Goal: Task Accomplishment & Management: Manage account settings

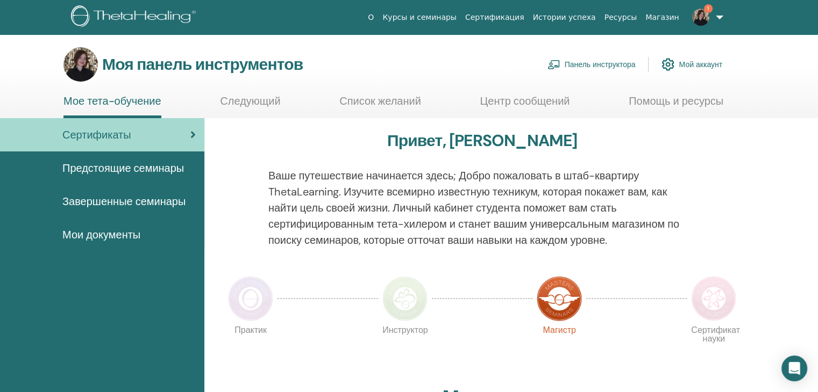
click at [605, 69] on link "Панель инструктора" at bounding box center [591, 65] width 88 height 24
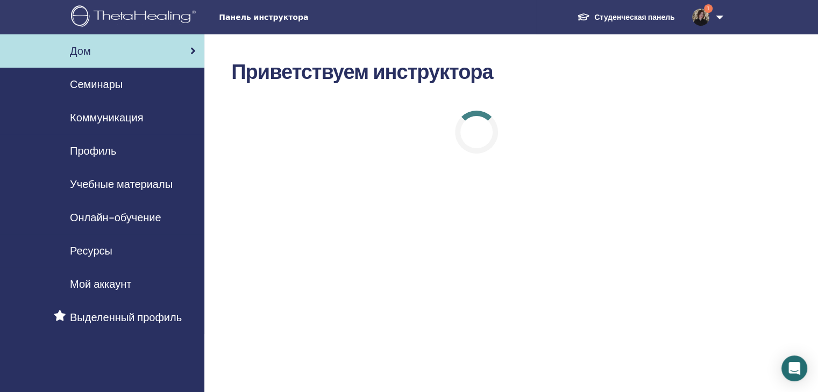
click at [112, 90] on font "Семинары" at bounding box center [96, 84] width 53 height 14
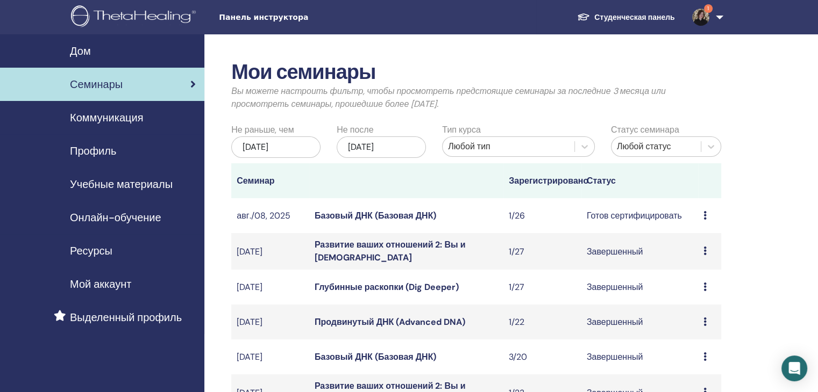
click at [704, 217] on icon at bounding box center [704, 215] width 3 height 9
click at [698, 226] on font "Предварительный просмотр" at bounding box center [732, 224] width 113 height 11
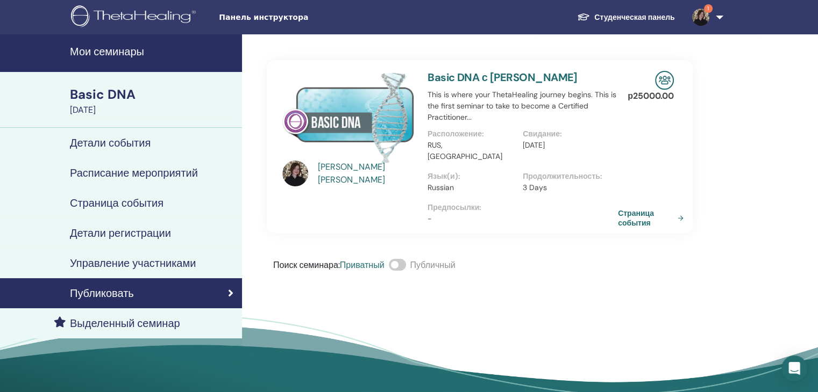
click at [138, 140] on h4 "Детали события" at bounding box center [110, 143] width 81 height 13
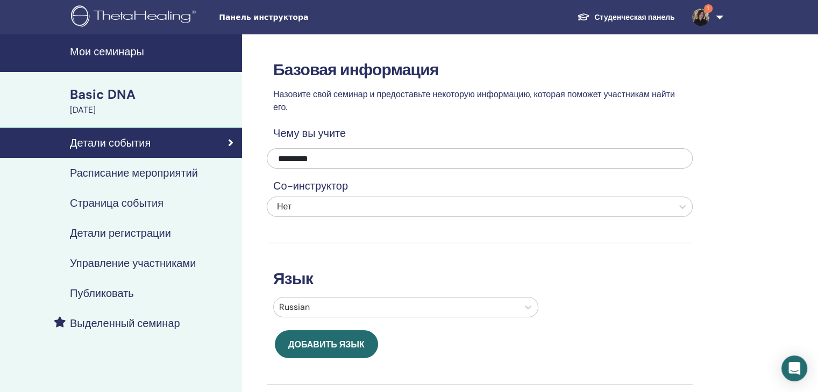
click at [132, 263] on h4 "Управление участниками" at bounding box center [133, 263] width 126 height 13
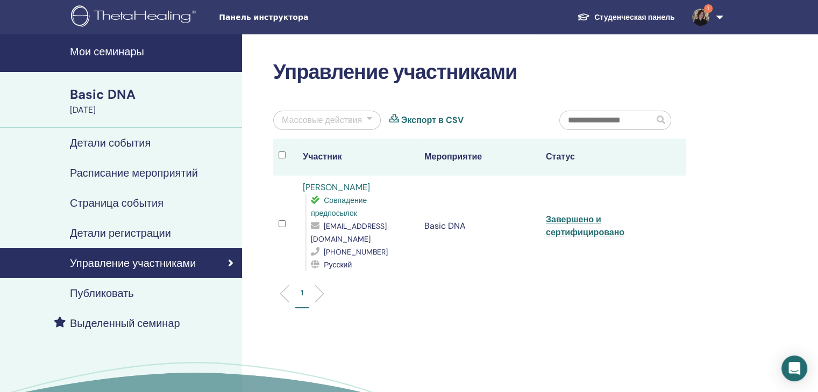
click at [95, 53] on h4 "Мои семинары" at bounding box center [153, 51] width 166 height 13
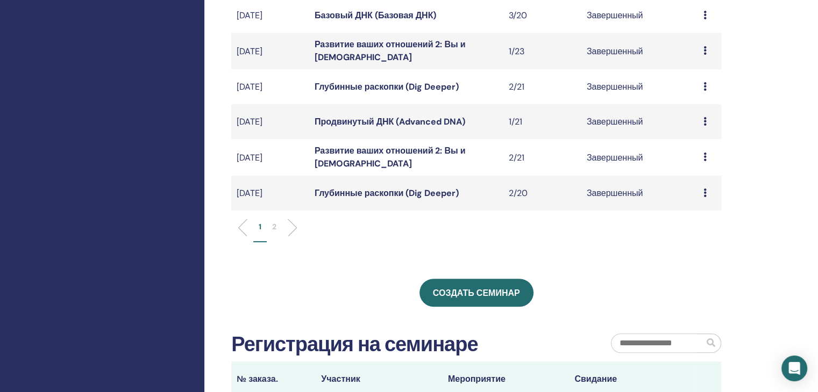
scroll to position [376, 0]
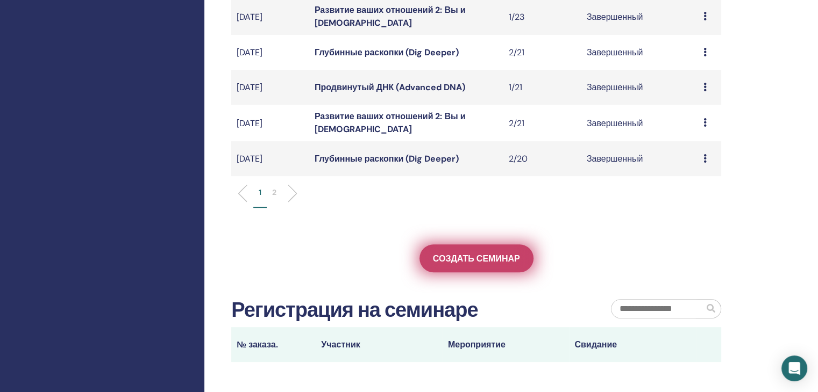
click at [498, 254] on font "Создать семинар" at bounding box center [476, 258] width 87 height 11
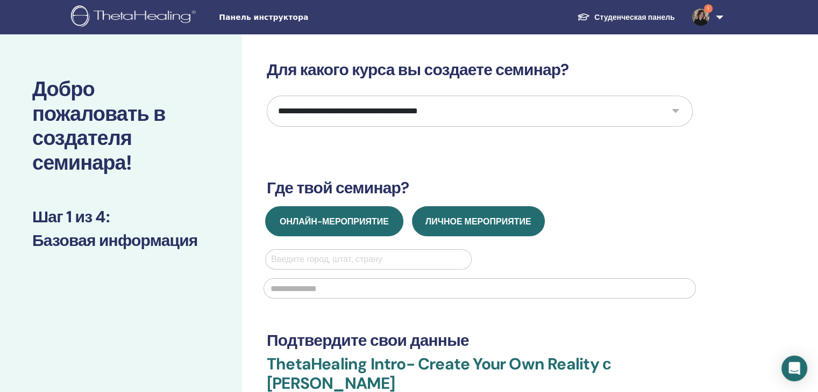
click at [342, 226] on span "Онлайн-мероприятие" at bounding box center [334, 221] width 109 height 11
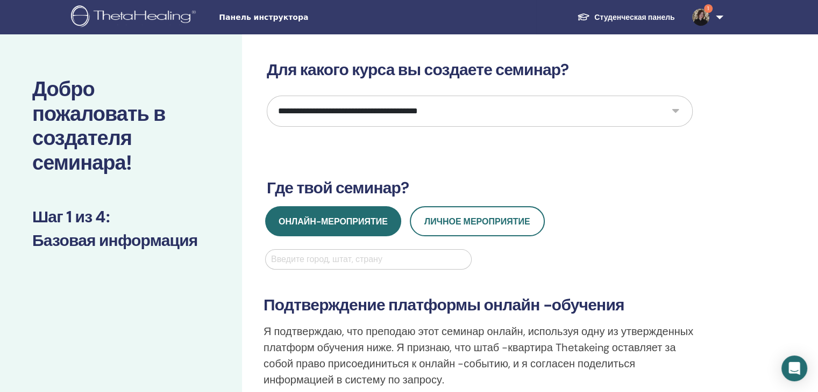
click at [319, 263] on div at bounding box center [368, 259] width 195 height 15
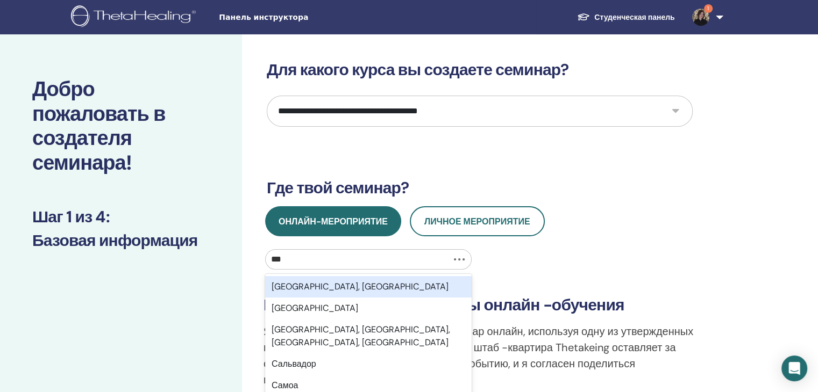
type input "****"
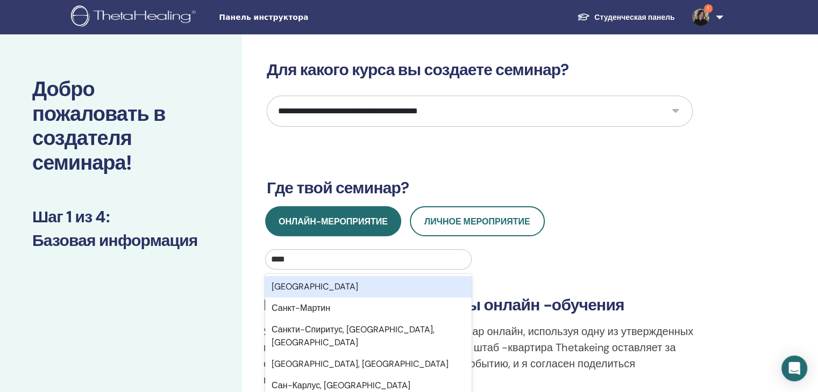
click at [314, 287] on div "[GEOGRAPHIC_DATA]" at bounding box center [368, 287] width 206 height 22
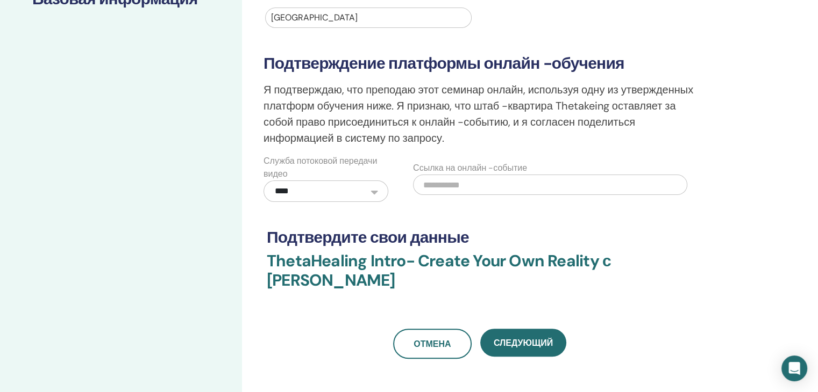
scroll to position [269, 0]
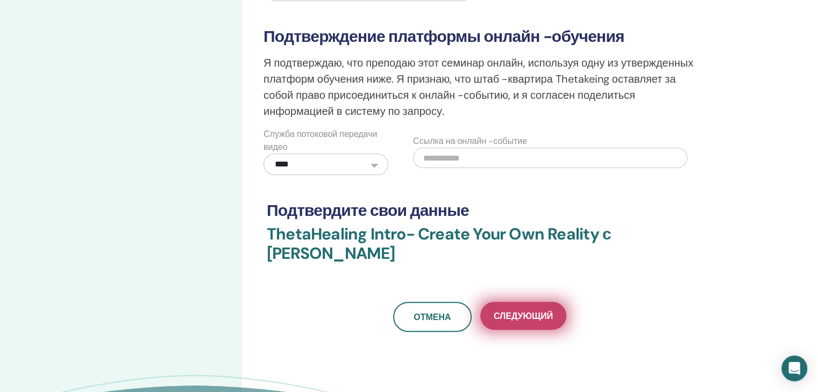
click at [541, 321] on button "Следующий" at bounding box center [523, 316] width 86 height 28
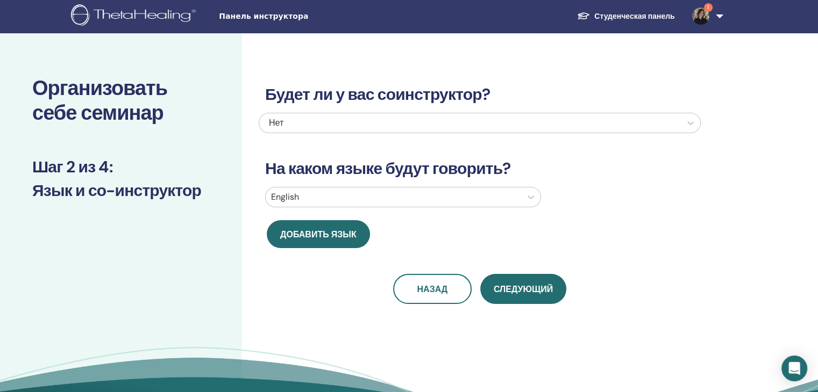
scroll to position [0, 0]
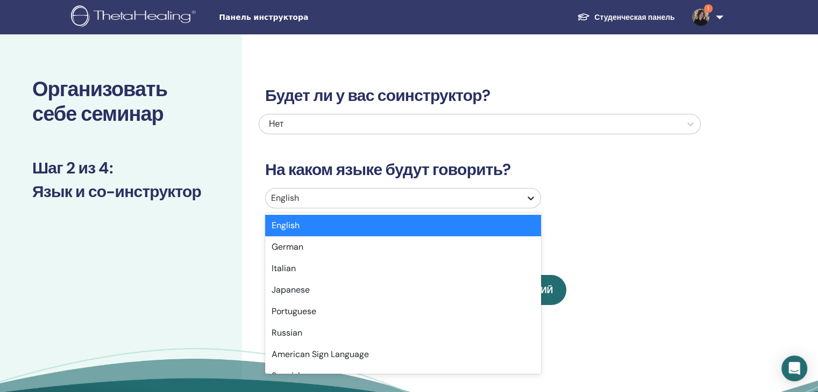
click at [531, 201] on icon at bounding box center [530, 198] width 11 height 11
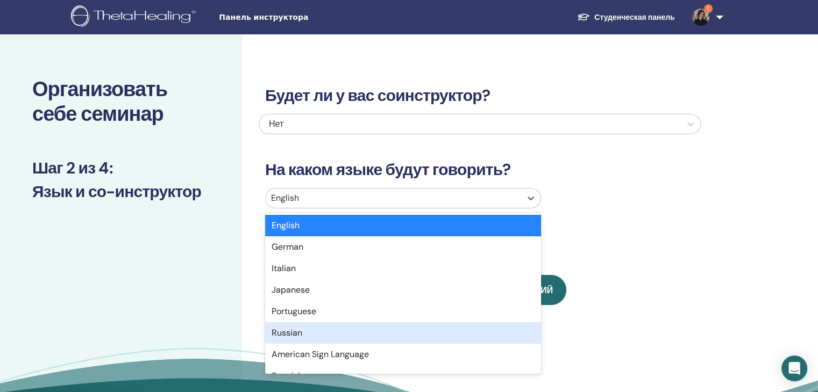
click at [480, 331] on div "Russian" at bounding box center [403, 334] width 276 height 22
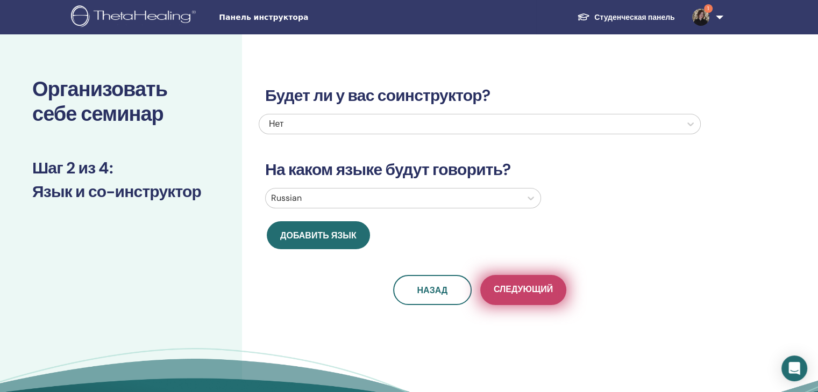
click at [533, 290] on span "Следующий" at bounding box center [523, 290] width 59 height 13
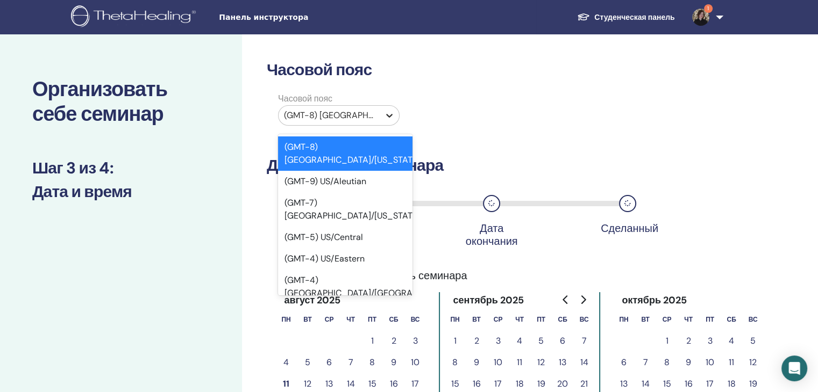
click at [388, 115] on icon at bounding box center [389, 116] width 6 height 4
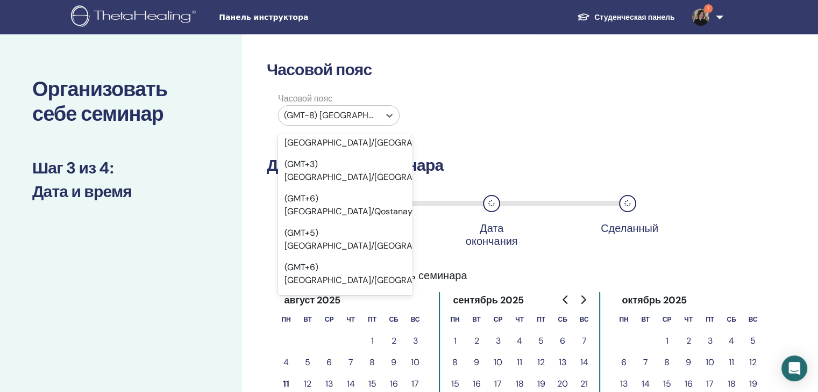
scroll to position [11421, 0]
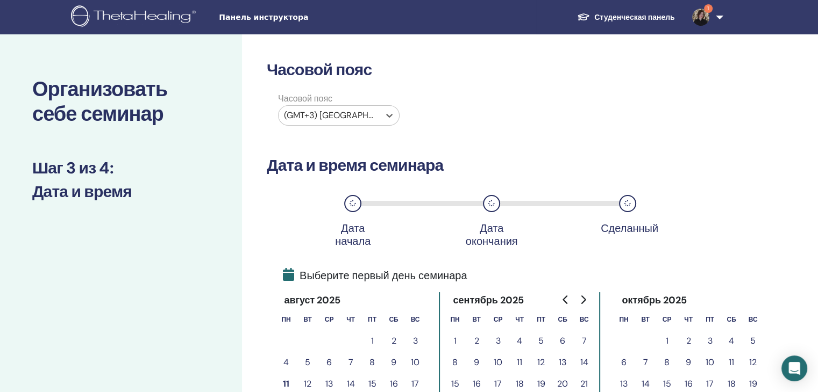
scroll to position [108, 0]
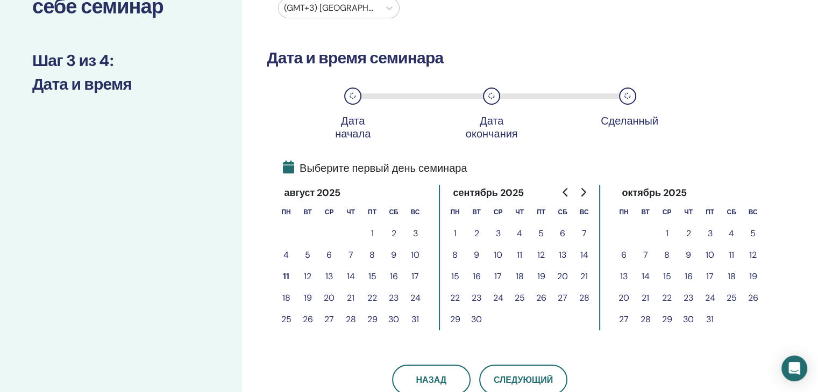
click at [370, 275] on button "15" at bounding box center [372, 277] width 22 height 22
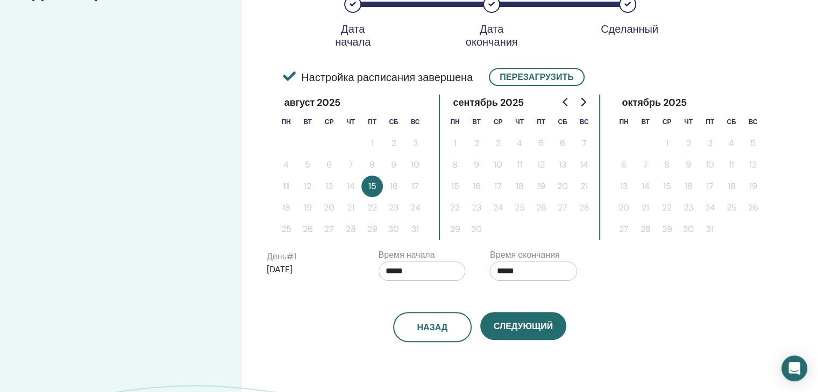
scroll to position [215, 0]
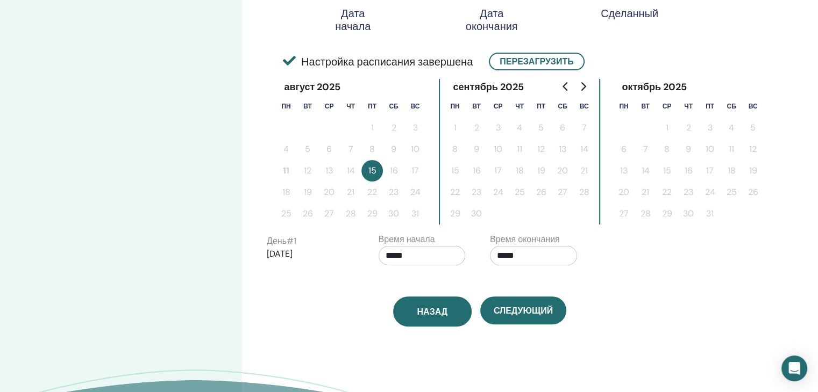
click at [421, 312] on span "Назад" at bounding box center [432, 311] width 31 height 11
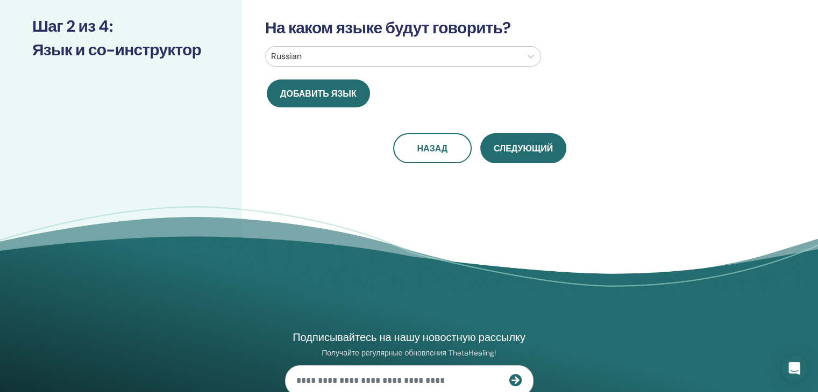
scroll to position [0, 0]
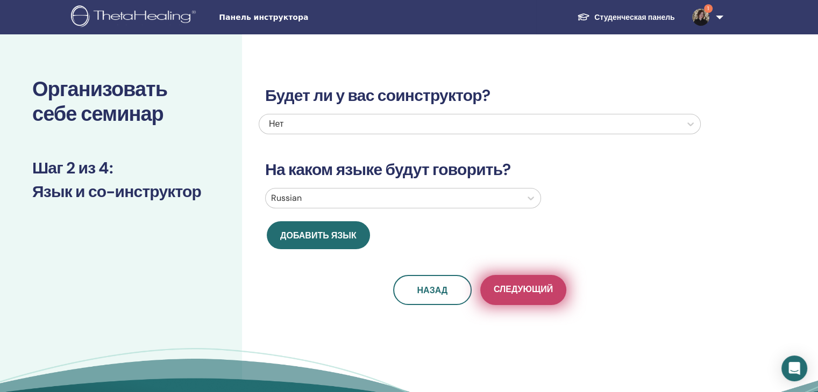
click at [512, 291] on span "Следующий" at bounding box center [523, 290] width 59 height 13
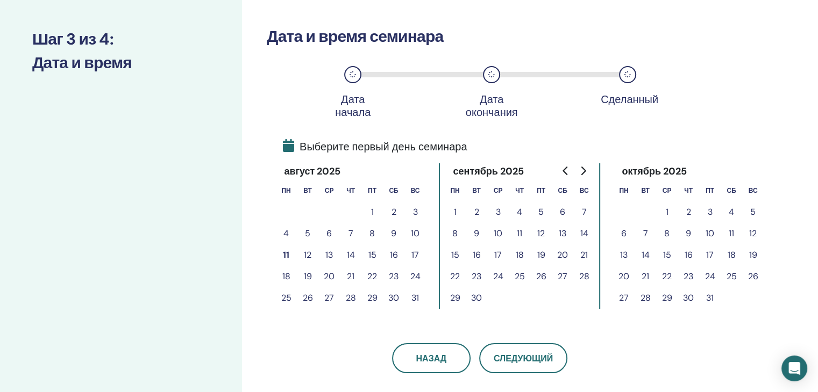
scroll to position [161, 0]
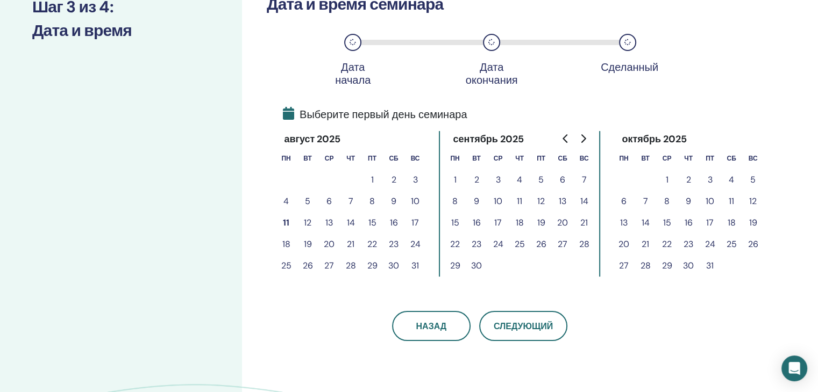
click at [373, 222] on button "15" at bounding box center [372, 223] width 22 height 22
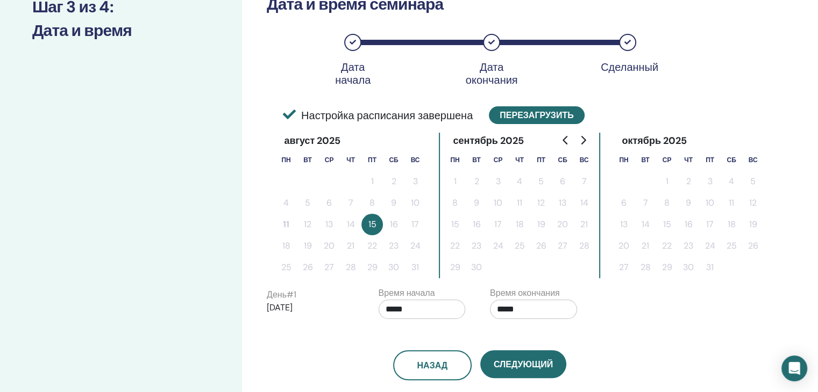
click at [527, 113] on button "Перезагрузить" at bounding box center [536, 115] width 95 height 18
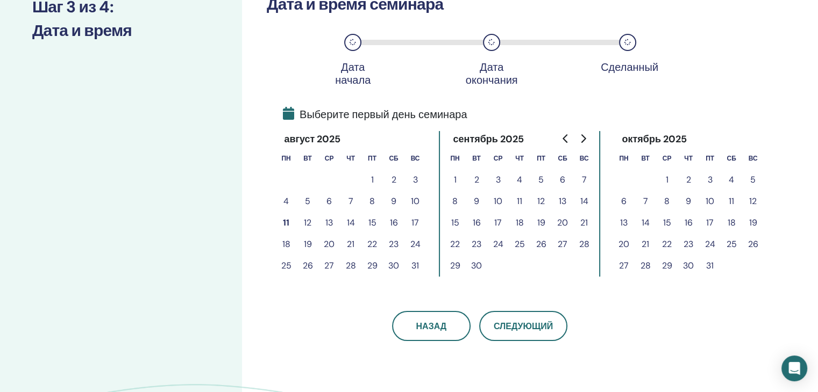
click at [368, 225] on button "15" at bounding box center [372, 223] width 22 height 22
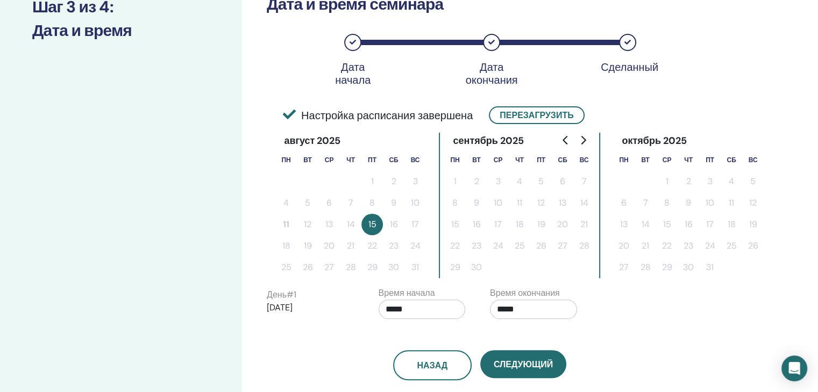
click at [328, 314] on div "День # 1 2025/08/15" at bounding box center [310, 306] width 87 height 34
click at [555, 118] on button "Перезагрузить" at bounding box center [536, 115] width 95 height 18
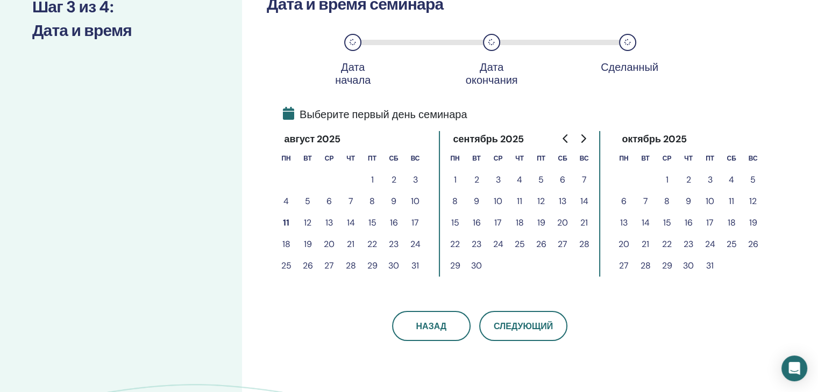
click at [374, 245] on button "22" at bounding box center [372, 245] width 22 height 22
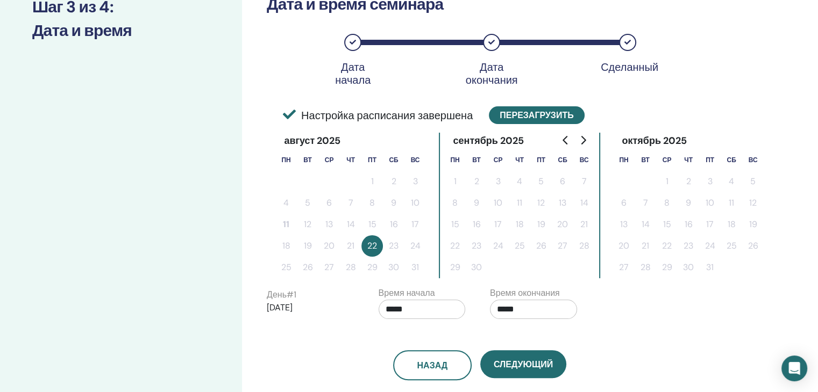
click at [528, 115] on button "Перезагрузить" at bounding box center [536, 115] width 95 height 18
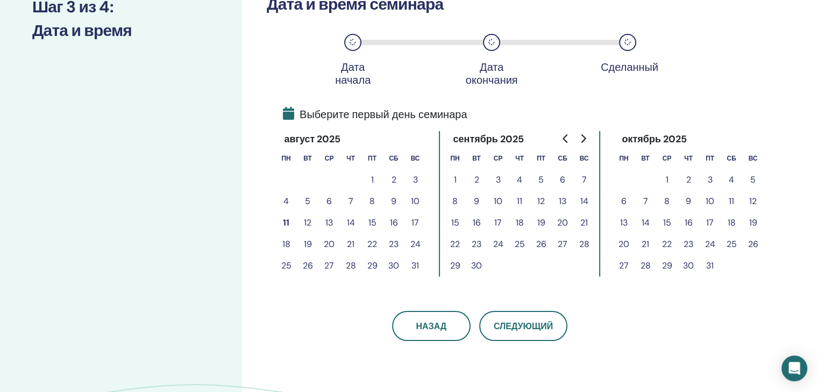
click at [371, 225] on button "15" at bounding box center [372, 223] width 22 height 22
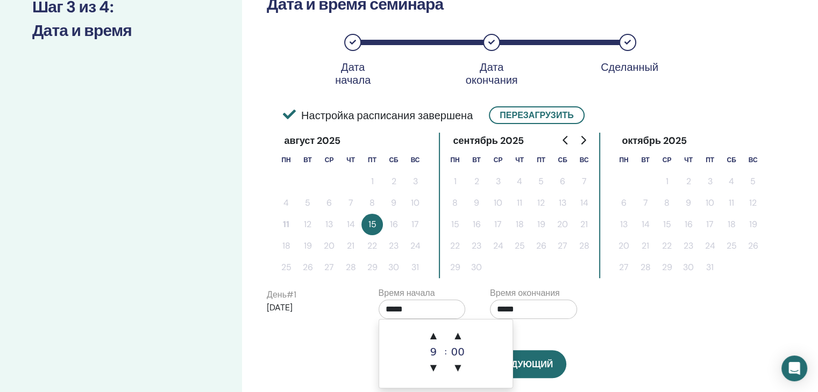
click at [425, 309] on input "*****" at bounding box center [421, 309] width 87 height 19
click at [434, 337] on span "▲" at bounding box center [434, 336] width 22 height 22
type input "*****"
click at [524, 310] on input "*****" at bounding box center [533, 309] width 87 height 19
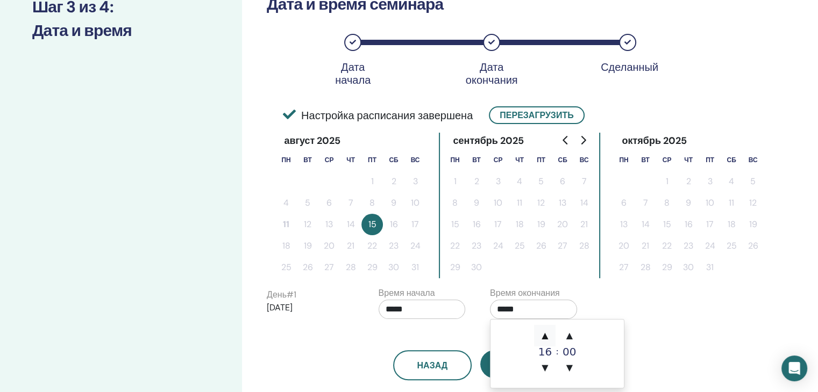
click at [548, 340] on span "▲" at bounding box center [545, 336] width 22 height 22
type input "*****"
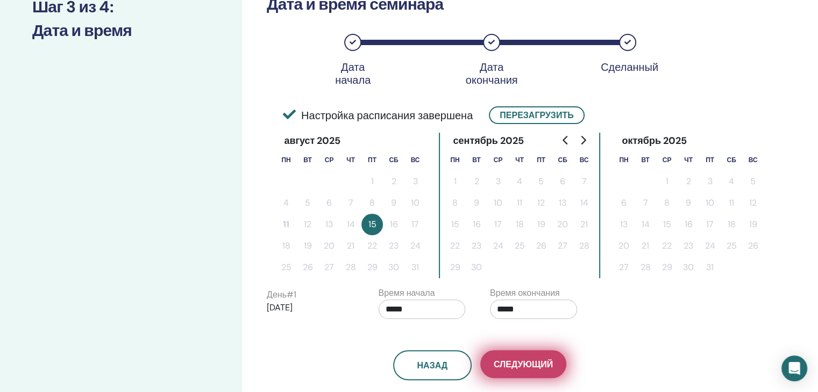
click at [482, 364] on button "Следующий" at bounding box center [523, 365] width 86 height 28
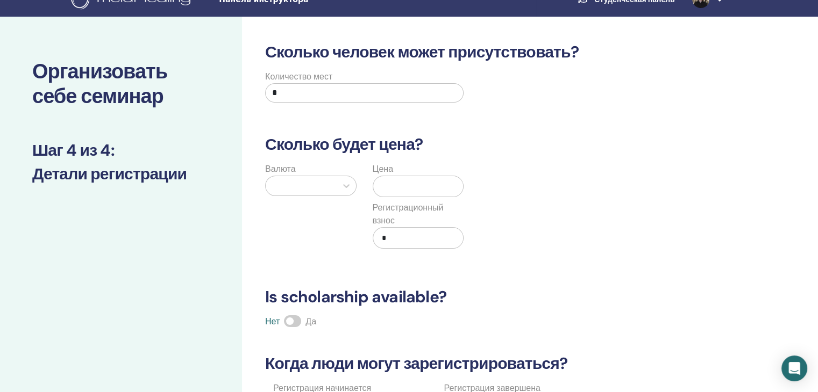
scroll to position [0, 0]
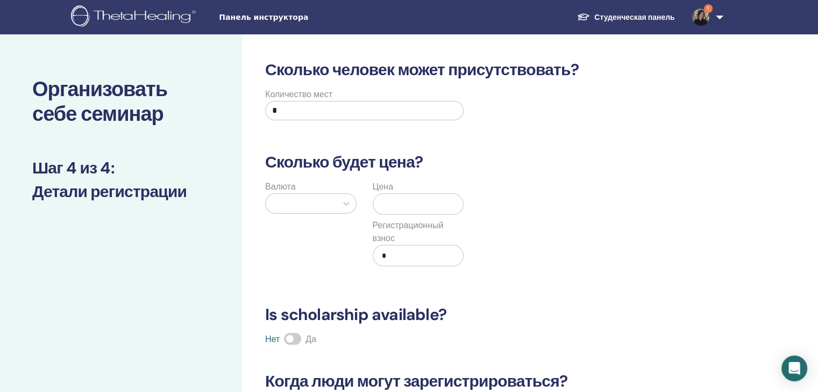
click at [284, 104] on input "*" at bounding box center [364, 110] width 198 height 19
type input "**"
click at [330, 208] on div at bounding box center [301, 203] width 60 height 15
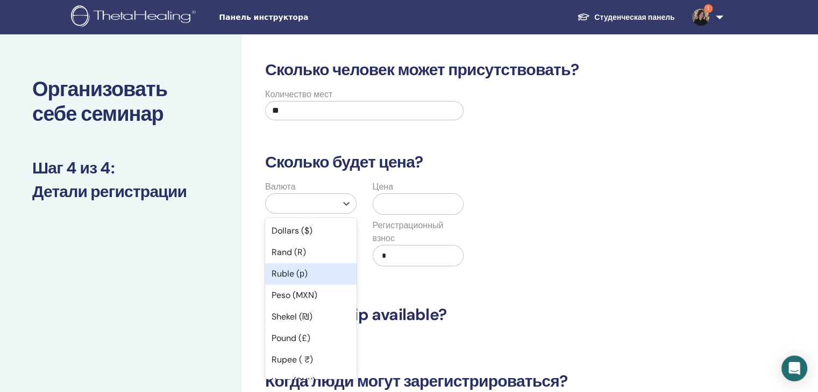
click at [307, 274] on div "Ruble (р)" at bounding box center [310, 274] width 91 height 22
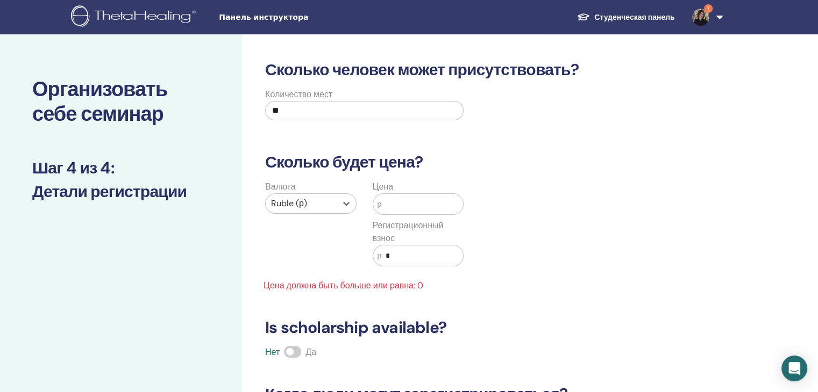
click at [390, 201] on input "text" at bounding box center [422, 204] width 82 height 20
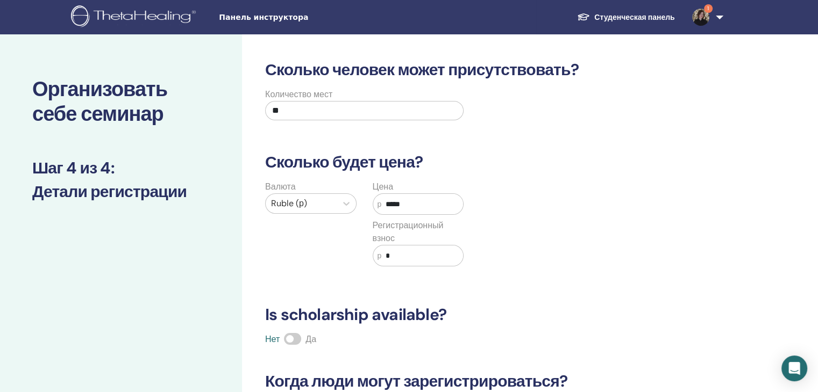
type input "*****"
click at [390, 256] on input "*" at bounding box center [422, 256] width 82 height 20
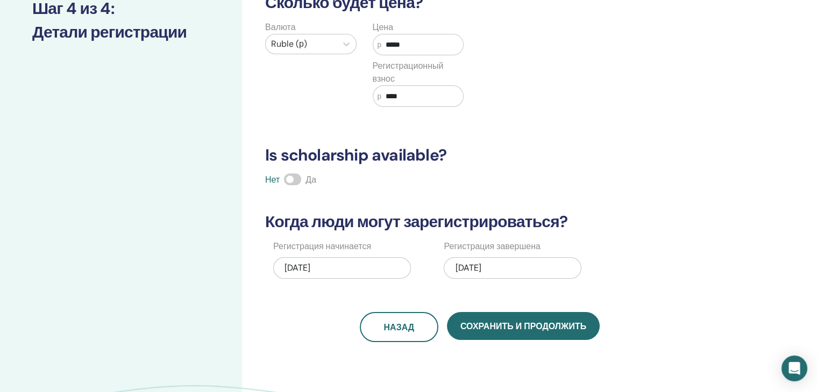
scroll to position [161, 0]
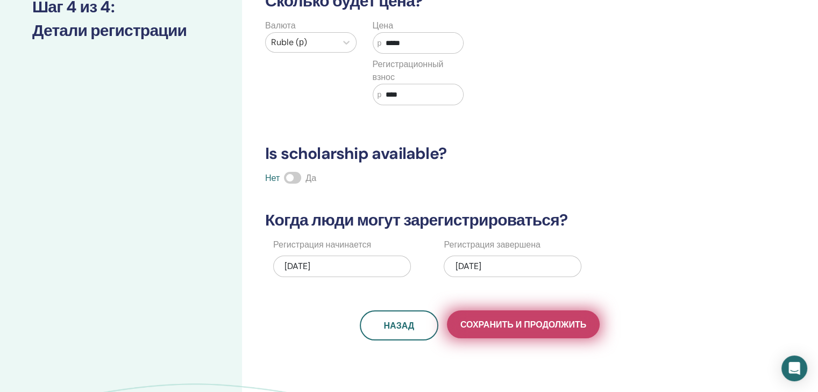
type input "****"
click at [501, 324] on span "Сохранить и продолжить" at bounding box center [523, 324] width 126 height 11
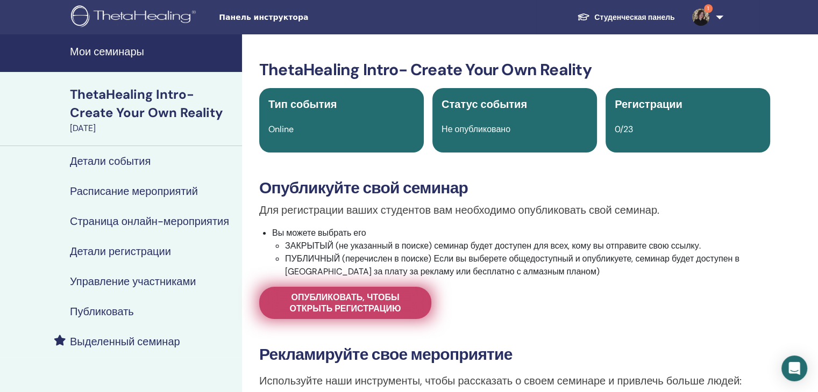
click at [413, 304] on span "Опубликовать, чтобы открыть регистрацию" at bounding box center [345, 303] width 145 height 23
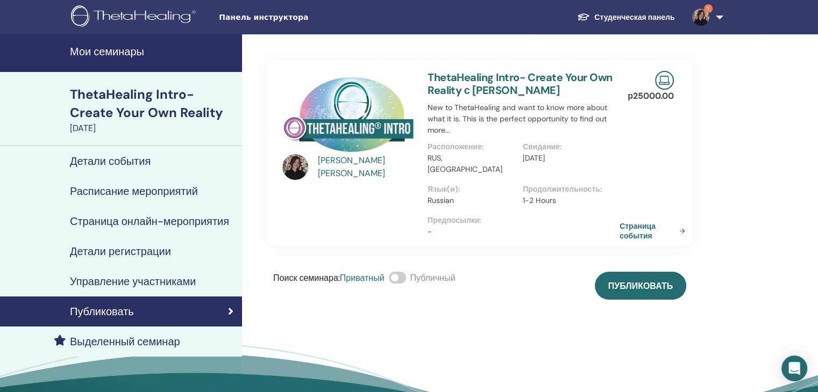
click at [635, 221] on link "Страница события" at bounding box center [654, 230] width 70 height 19
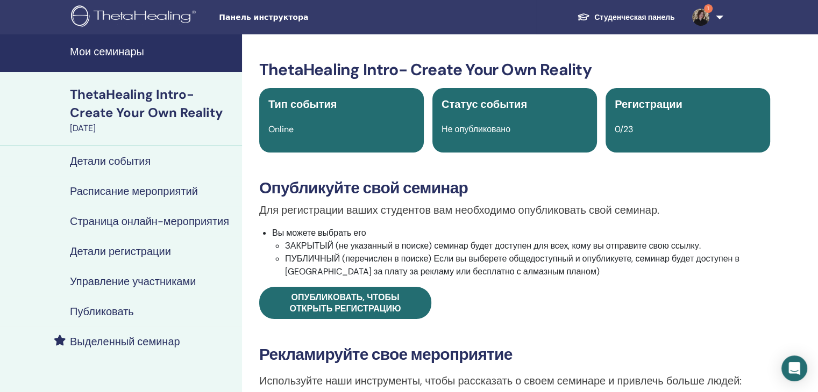
click at [133, 114] on div "ThetaHealing Intro- Create Your Own Reality" at bounding box center [153, 103] width 166 height 37
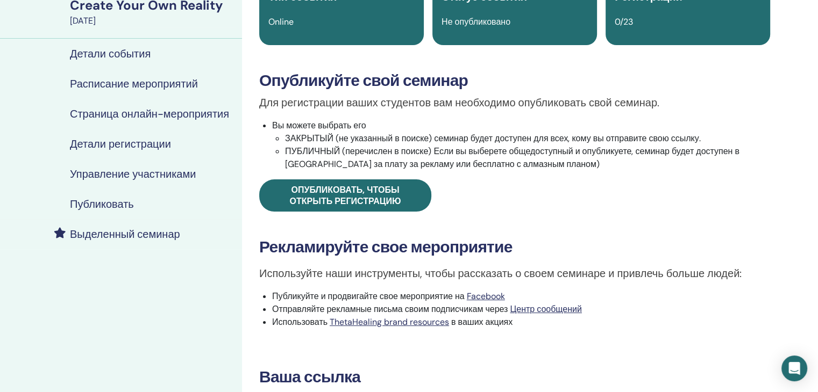
scroll to position [108, 0]
click at [127, 54] on h4 "Детали события" at bounding box center [110, 53] width 81 height 13
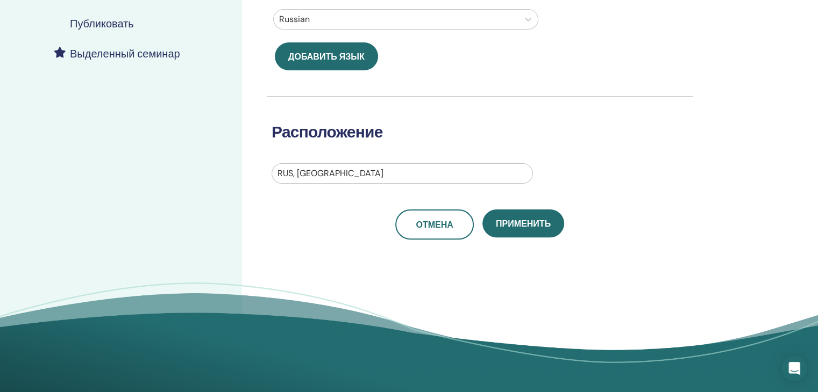
scroll to position [269, 0]
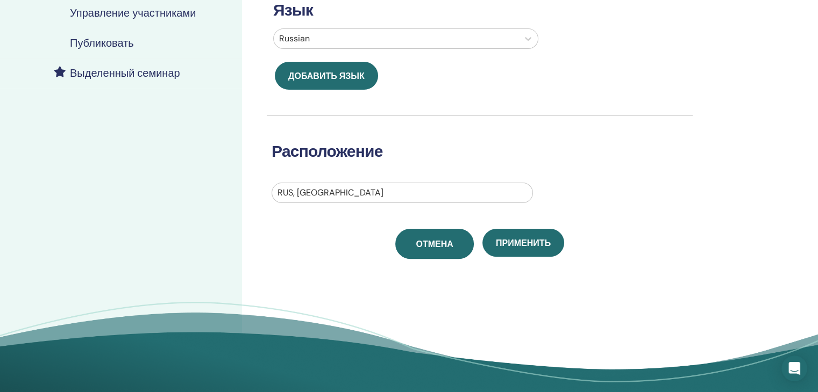
click at [435, 246] on span "Отмена" at bounding box center [434, 244] width 37 height 11
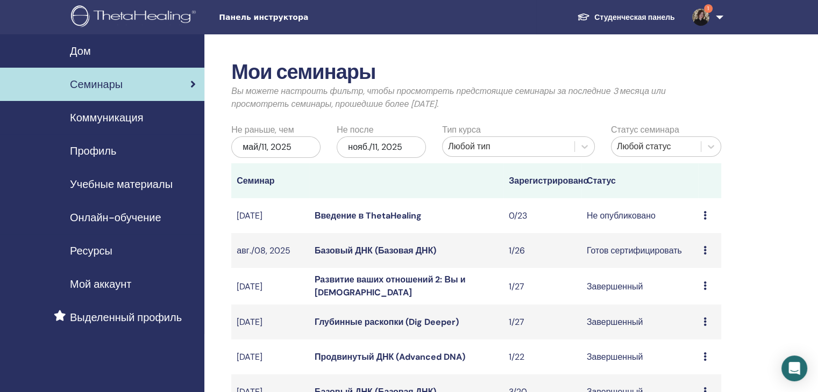
click at [703, 213] on icon at bounding box center [704, 215] width 3 height 9
click at [696, 273] on font "Отмена" at bounding box center [690, 270] width 31 height 11
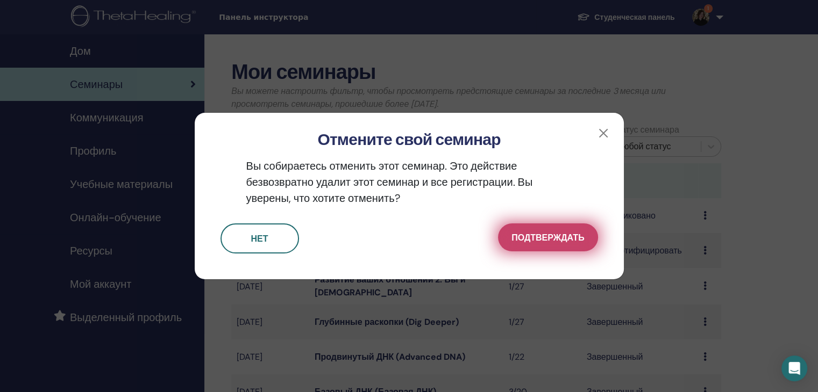
click at [533, 241] on font "Подтверждать" at bounding box center [547, 237] width 73 height 11
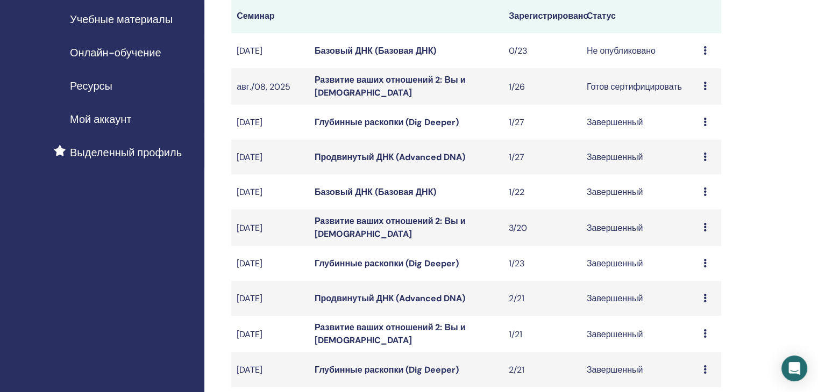
scroll to position [269, 0]
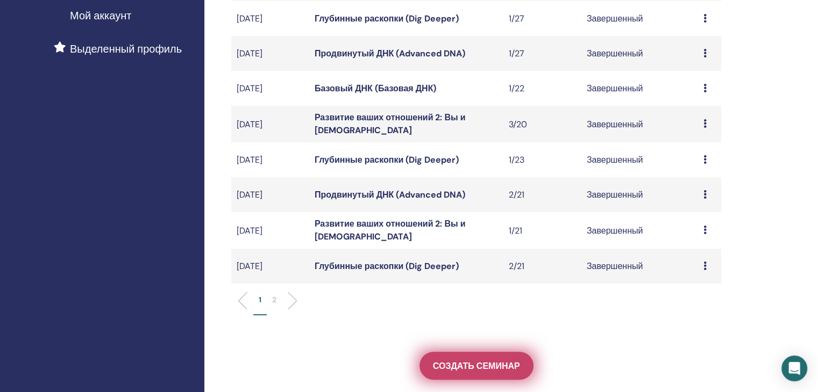
click at [499, 361] on font "Создать семинар" at bounding box center [476, 366] width 87 height 11
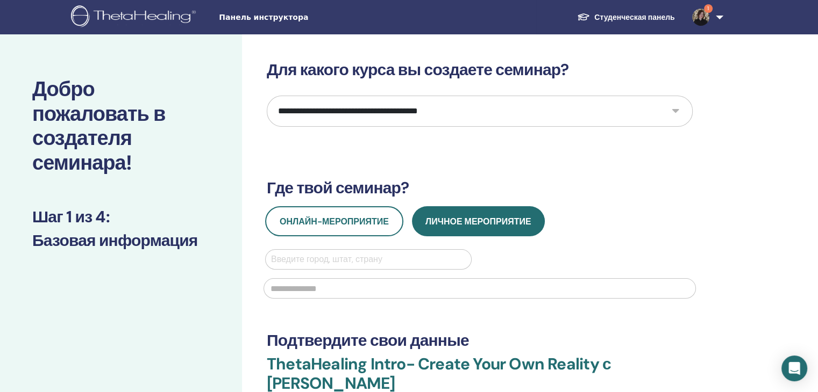
click at [681, 118] on select "**********" at bounding box center [480, 111] width 426 height 31
select select "*"
click at [267, 96] on select "**********" at bounding box center [480, 111] width 426 height 31
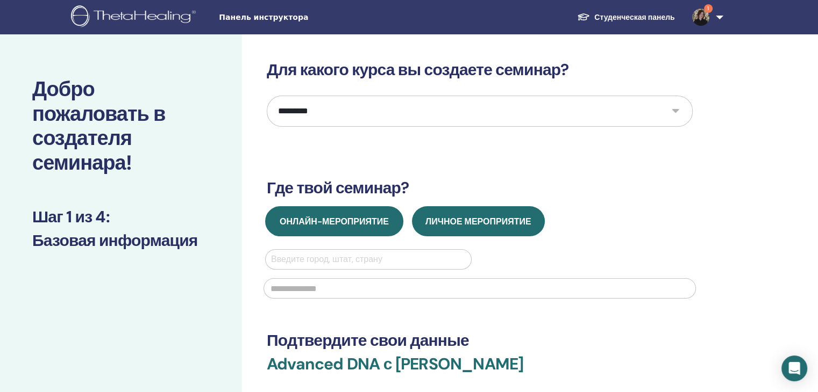
click at [360, 214] on button "Онлайн-мероприятие" at bounding box center [334, 221] width 138 height 30
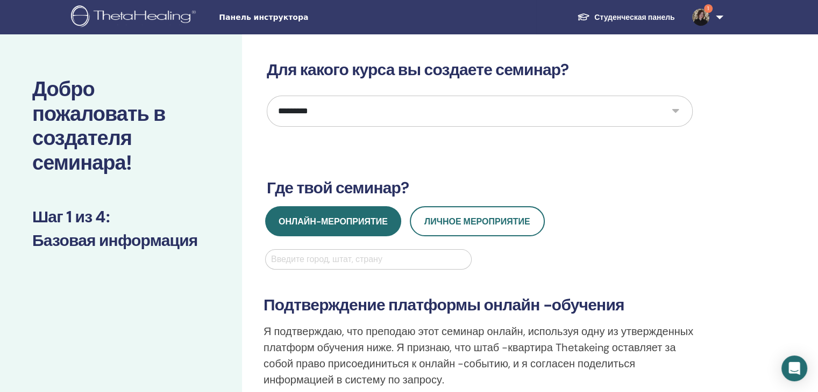
click at [309, 255] on div at bounding box center [368, 259] width 195 height 15
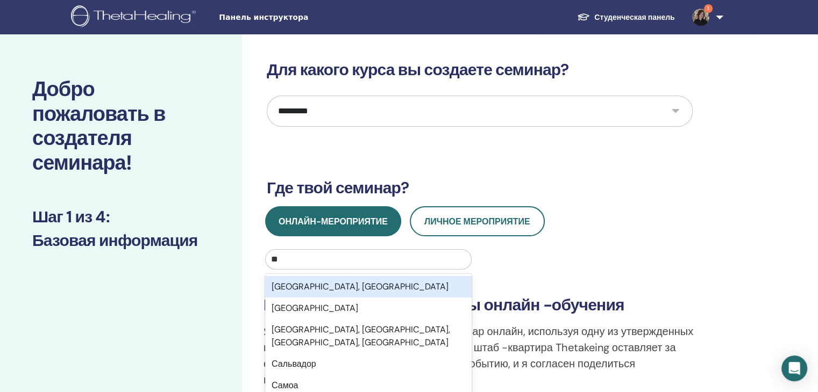
type input "***"
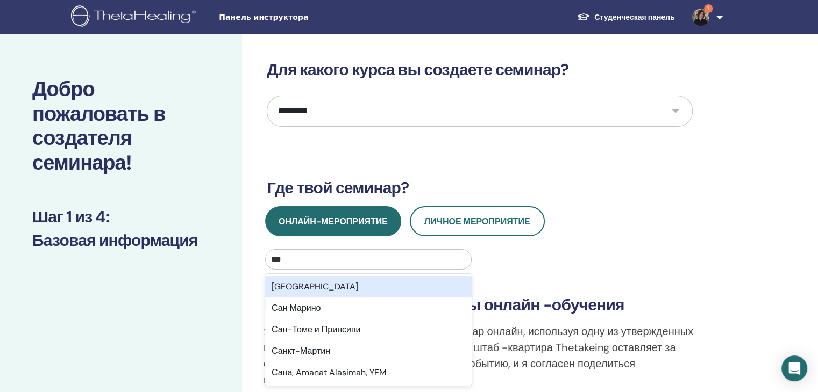
click at [315, 288] on div "Санкт-Петербург" at bounding box center [368, 287] width 206 height 22
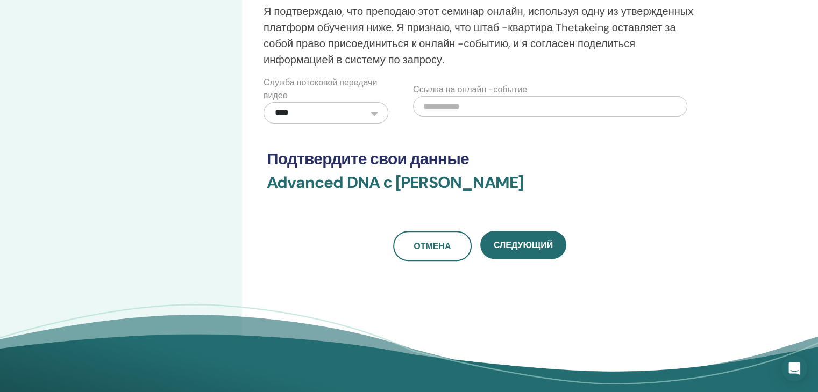
scroll to position [323, 0]
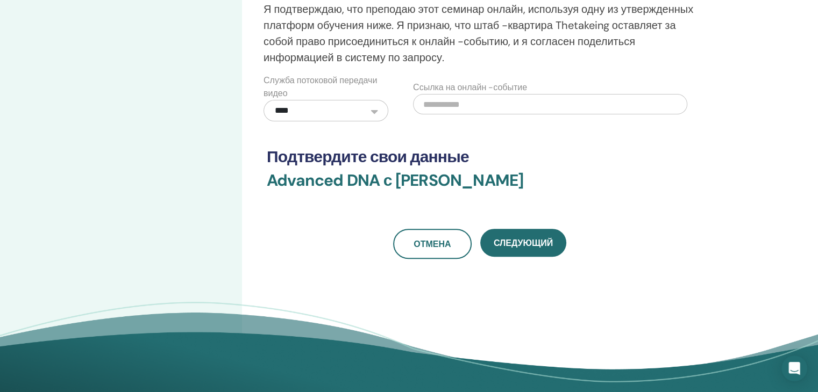
click at [376, 112] on select "**********" at bounding box center [325, 111] width 125 height 22
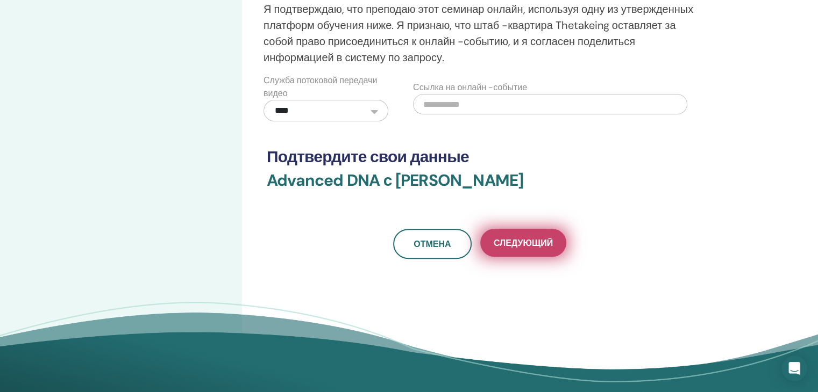
click at [510, 244] on span "Следующий" at bounding box center [523, 243] width 59 height 11
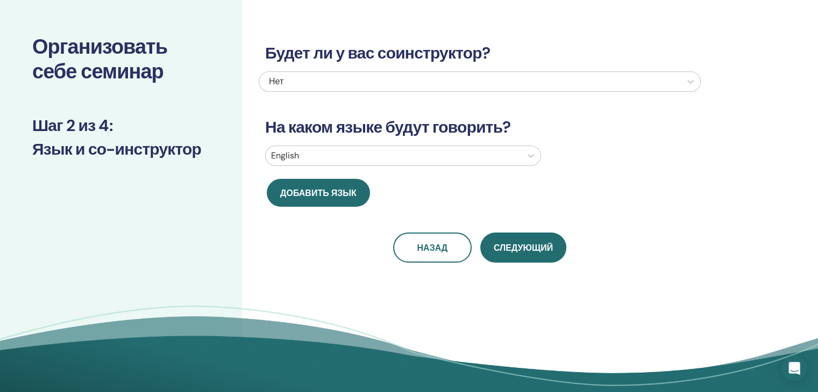
scroll to position [0, 0]
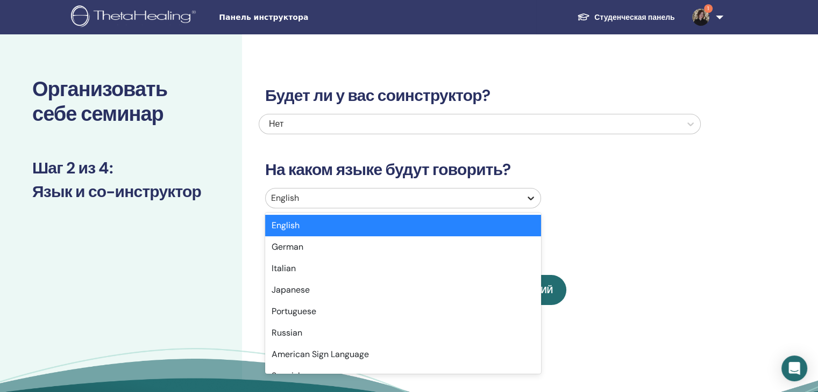
click at [531, 198] on icon at bounding box center [530, 198] width 11 height 11
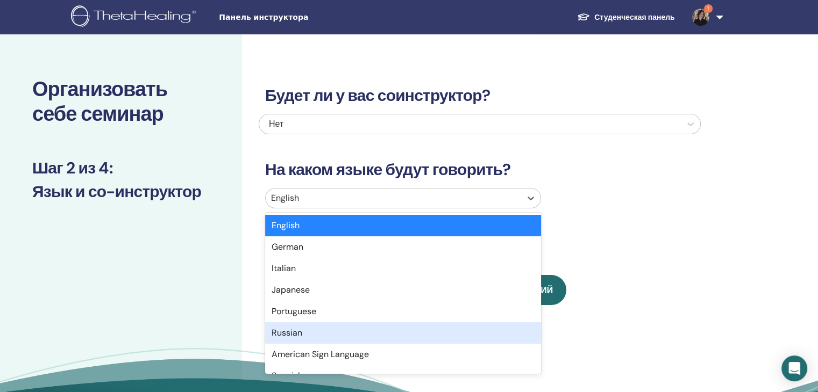
click at [501, 327] on div "Russian" at bounding box center [403, 334] width 276 height 22
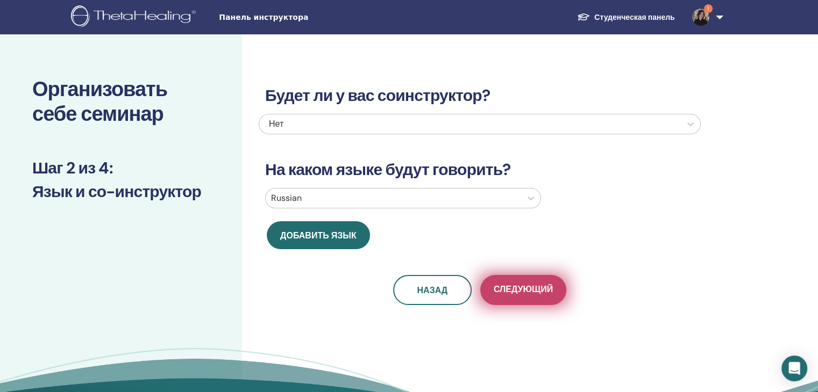
click at [535, 298] on button "Следующий" at bounding box center [523, 290] width 86 height 30
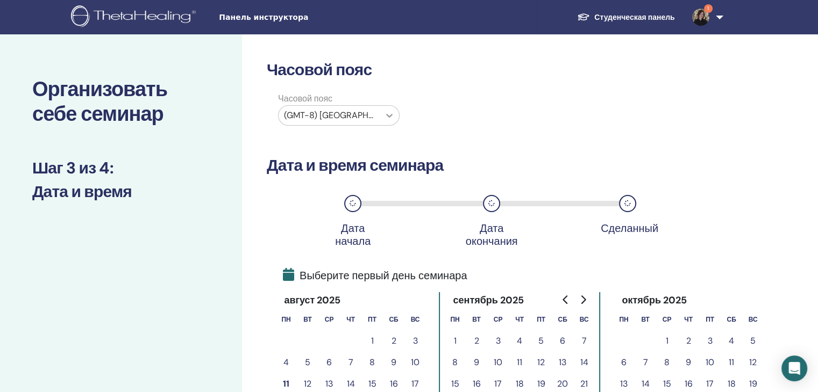
click at [396, 119] on div at bounding box center [389, 115] width 19 height 19
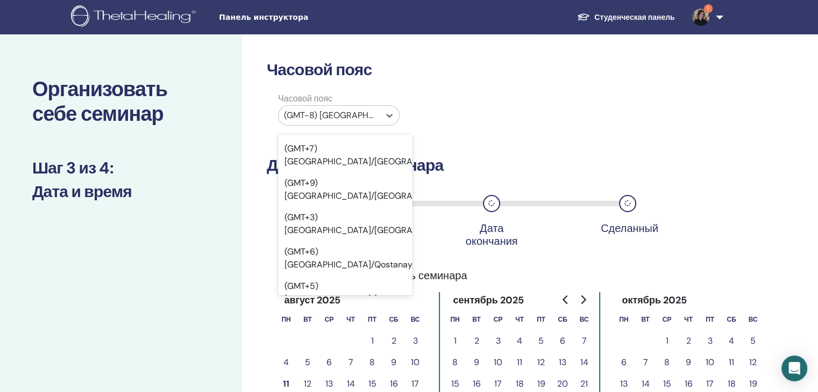
scroll to position [11438, 0]
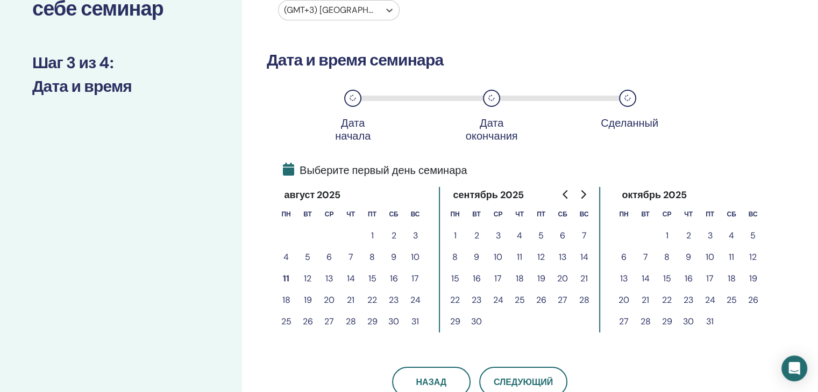
scroll to position [108, 0]
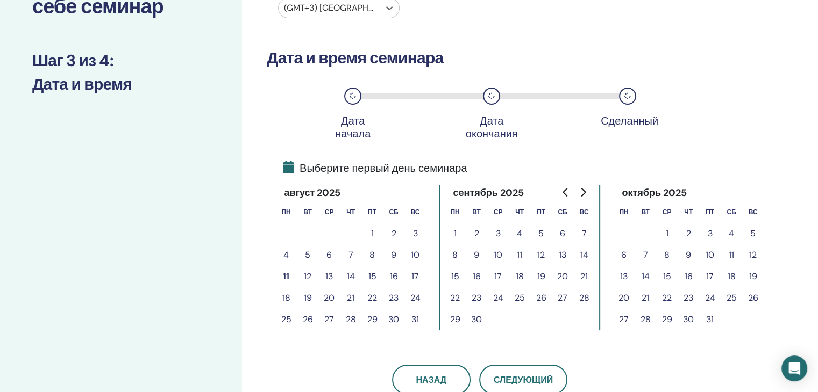
click at [374, 278] on button "15" at bounding box center [372, 277] width 22 height 22
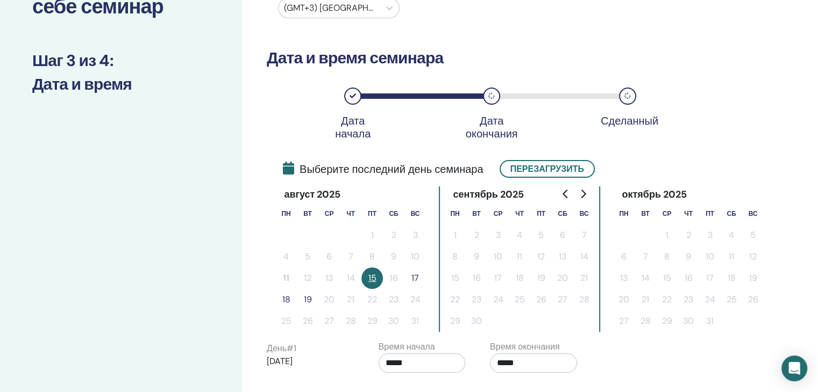
click at [414, 279] on button "17" at bounding box center [415, 279] width 22 height 22
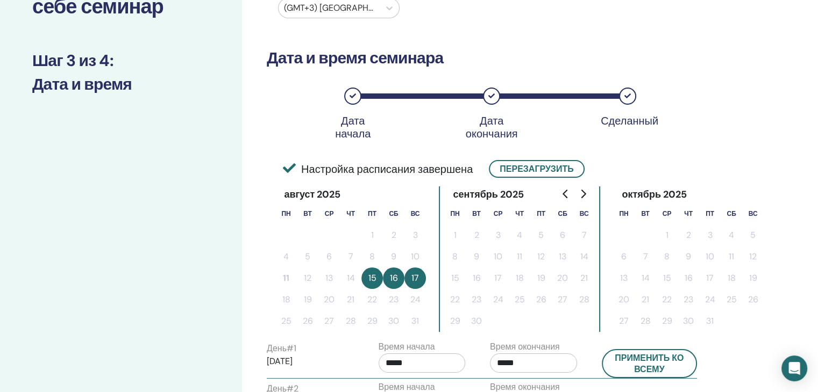
scroll to position [215, 0]
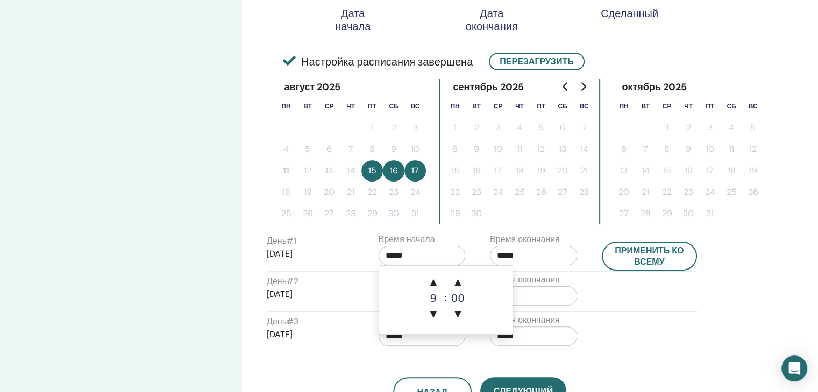
click at [421, 251] on input "*****" at bounding box center [421, 255] width 87 height 19
click at [435, 281] on span "▲" at bounding box center [434, 282] width 22 height 22
type input "*****"
click at [525, 254] on input "*****" at bounding box center [533, 255] width 87 height 19
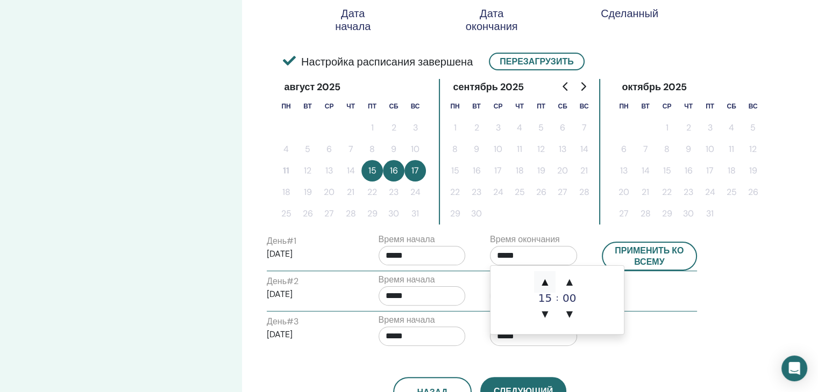
click at [546, 282] on span "▲" at bounding box center [545, 282] width 22 height 22
type input "*****"
click at [639, 266] on button "Применить ко всему" at bounding box center [650, 256] width 96 height 29
type input "*****"
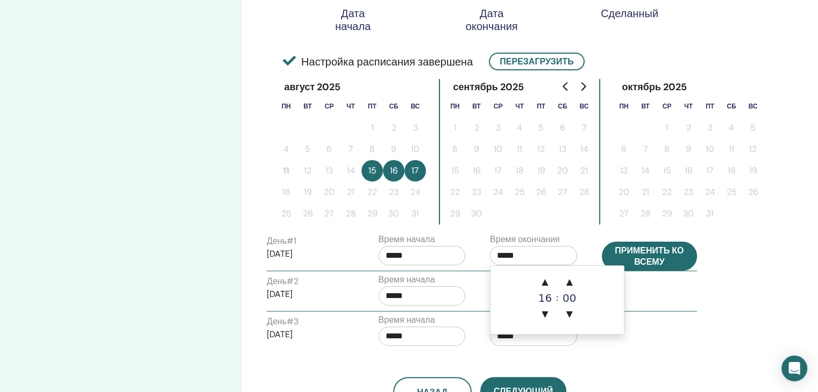
type input "*****"
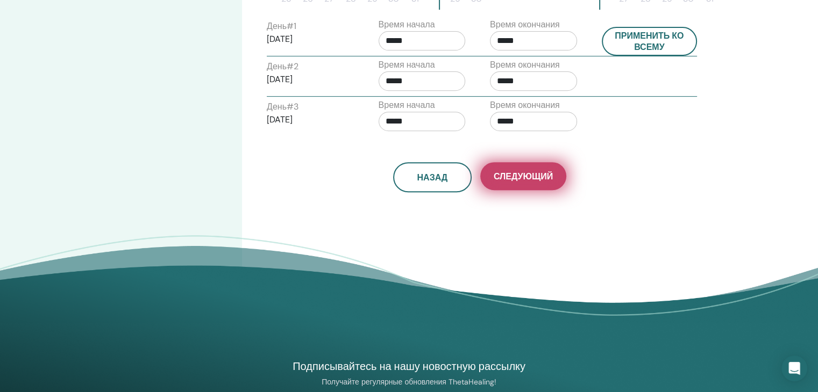
click at [549, 184] on button "Следующий" at bounding box center [523, 176] width 86 height 28
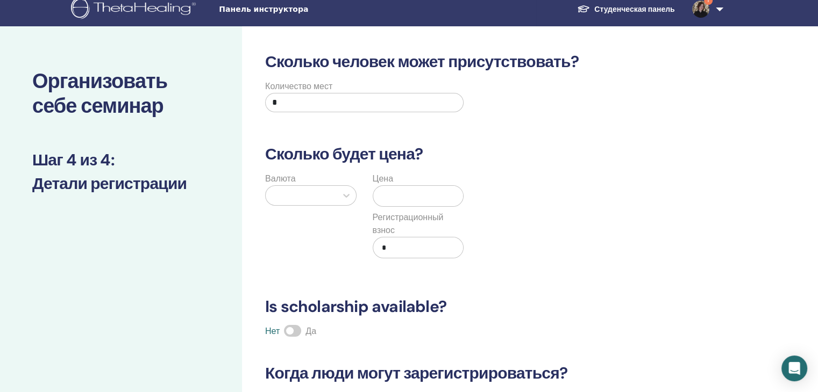
scroll to position [0, 0]
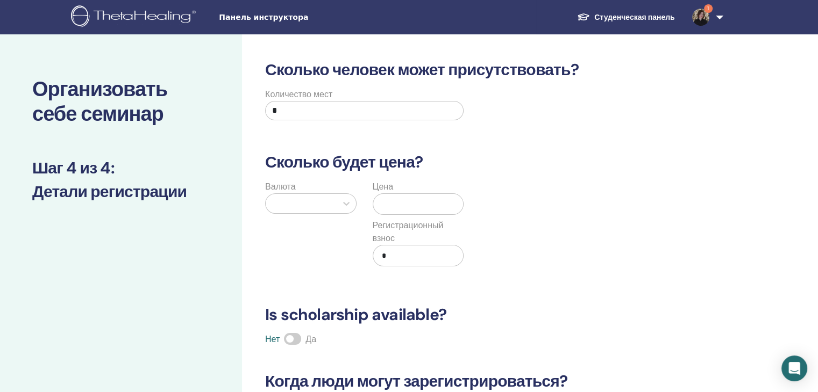
click at [282, 109] on input "*" at bounding box center [364, 110] width 198 height 19
type input "**"
click at [291, 199] on div at bounding box center [301, 203] width 60 height 15
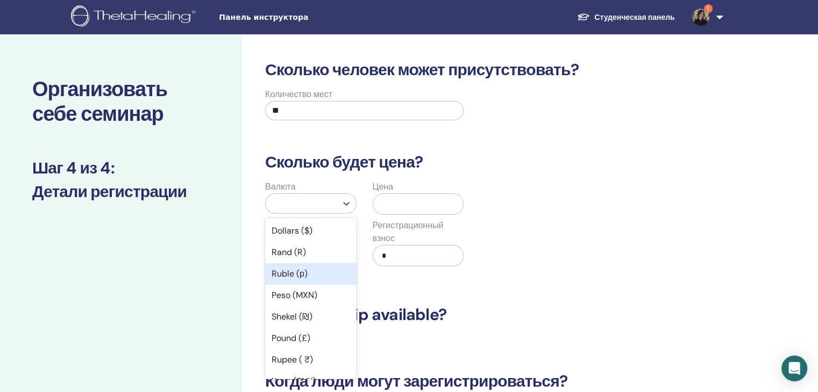
click at [295, 276] on div "Ruble (р)" at bounding box center [310, 274] width 91 height 22
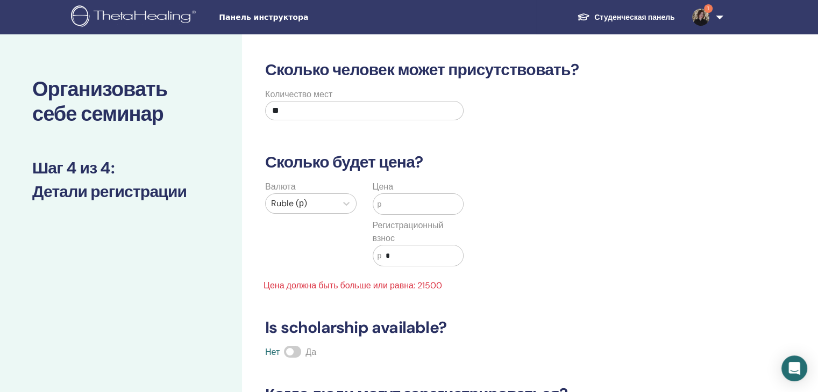
click at [394, 205] on input "text" at bounding box center [422, 204] width 82 height 20
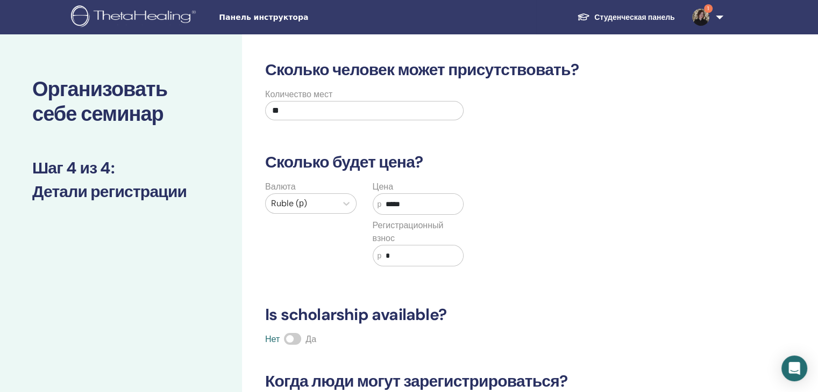
type input "*****"
click at [396, 251] on input "*" at bounding box center [422, 256] width 82 height 20
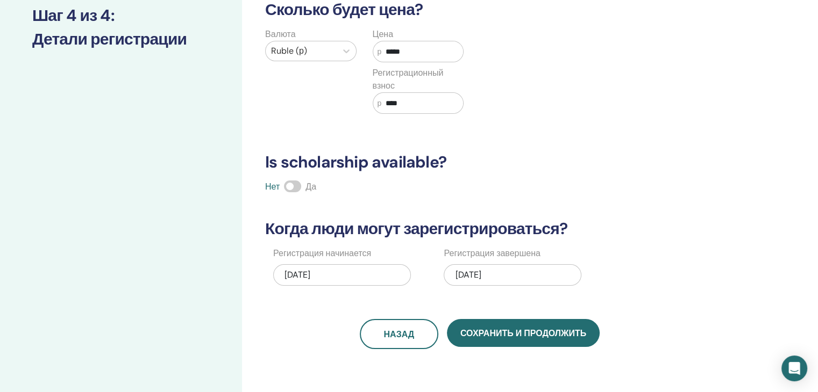
scroll to position [161, 0]
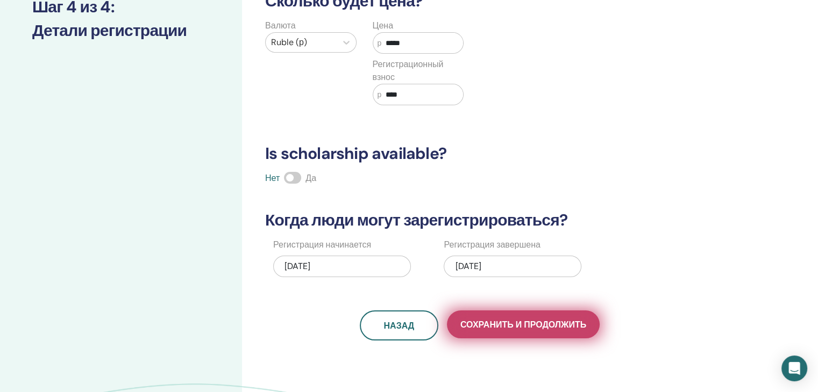
type input "****"
click at [522, 326] on span "Сохранить и продолжить" at bounding box center [523, 324] width 126 height 11
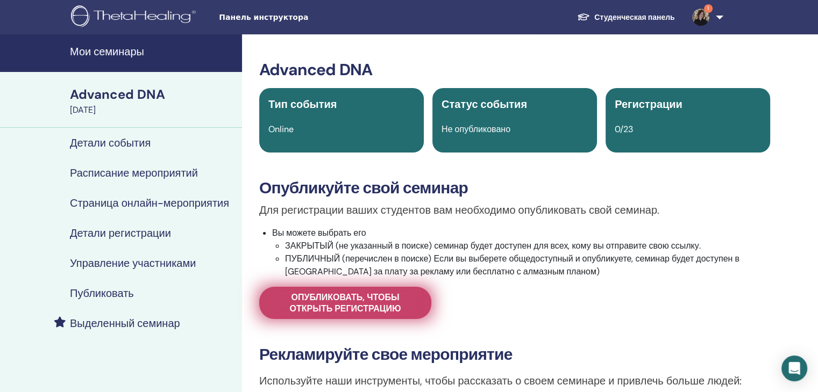
click at [360, 309] on span "Опубликовать, чтобы открыть регистрацию" at bounding box center [345, 303] width 145 height 23
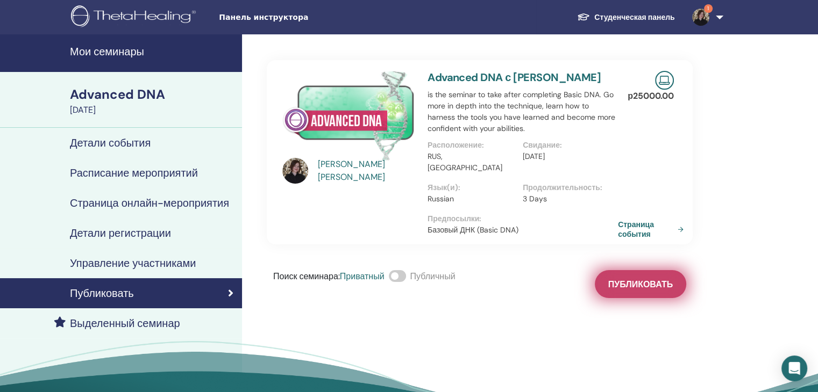
click at [671, 283] on button "Публиковать" at bounding box center [640, 284] width 91 height 28
